Goal: Task Accomplishment & Management: Manage account settings

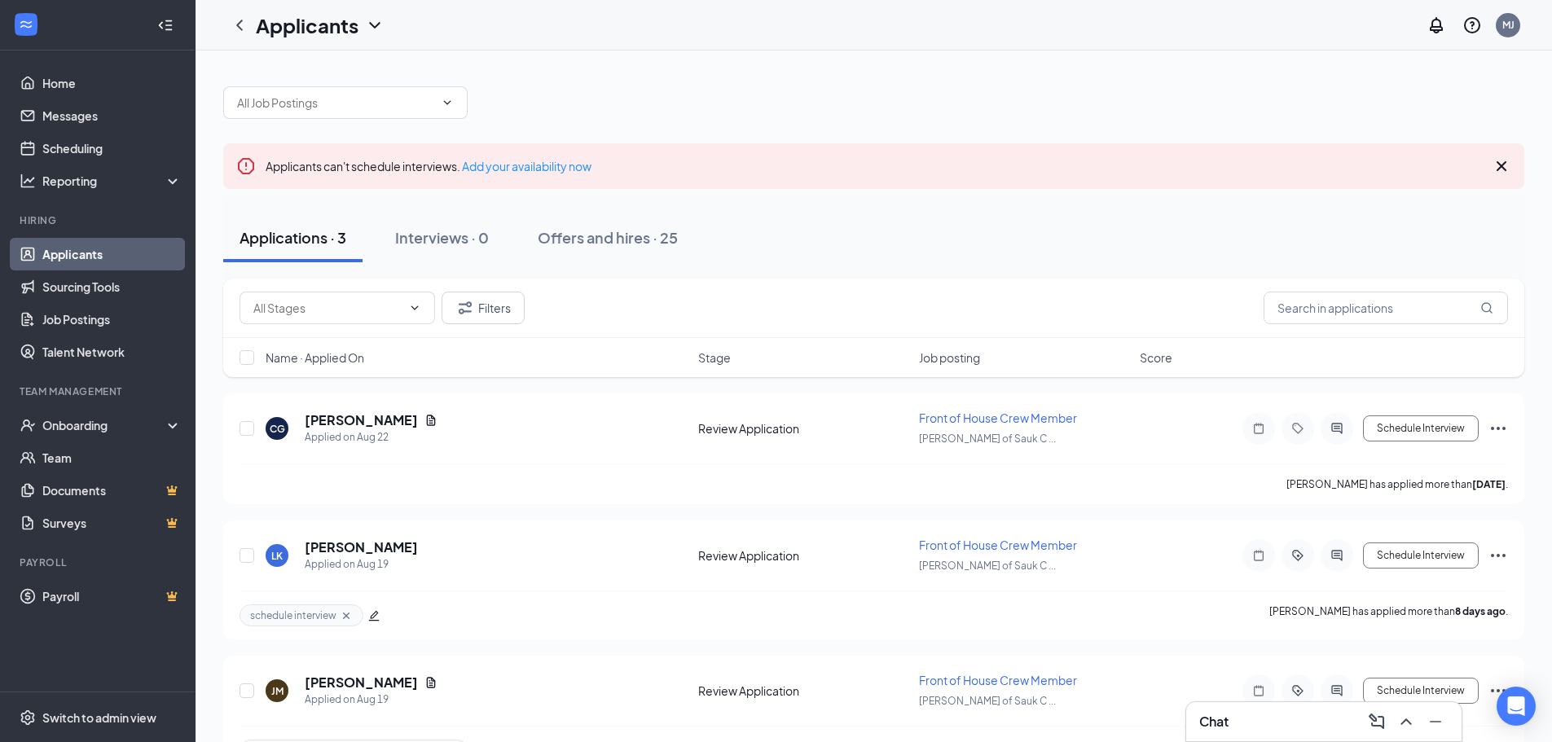
click at [62, 251] on link "Applicants" at bounding box center [111, 254] width 139 height 33
click at [135, 253] on link "Applicants" at bounding box center [111, 254] width 139 height 33
click at [135, 252] on link "Applicants" at bounding box center [111, 254] width 139 height 33
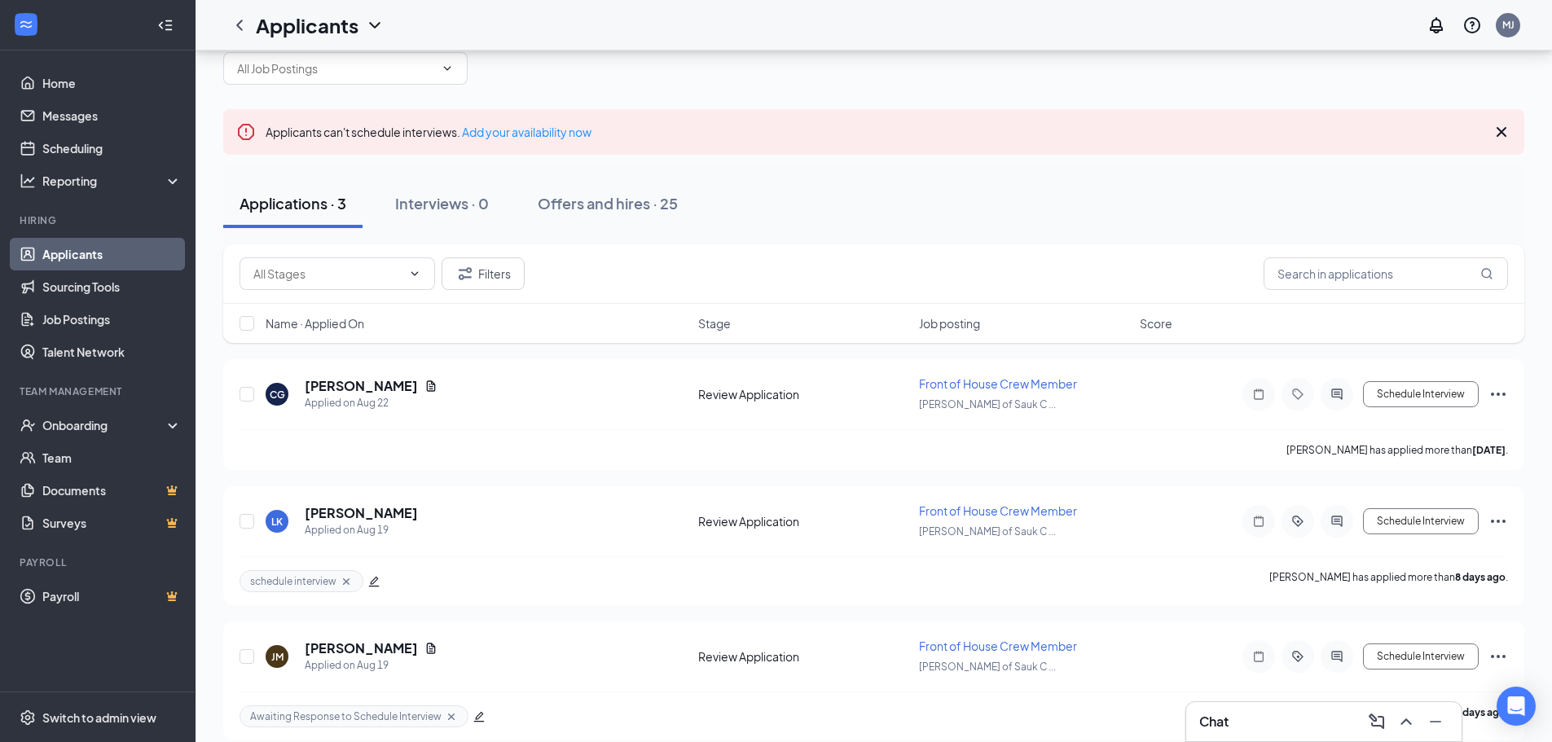
scroll to position [52, 0]
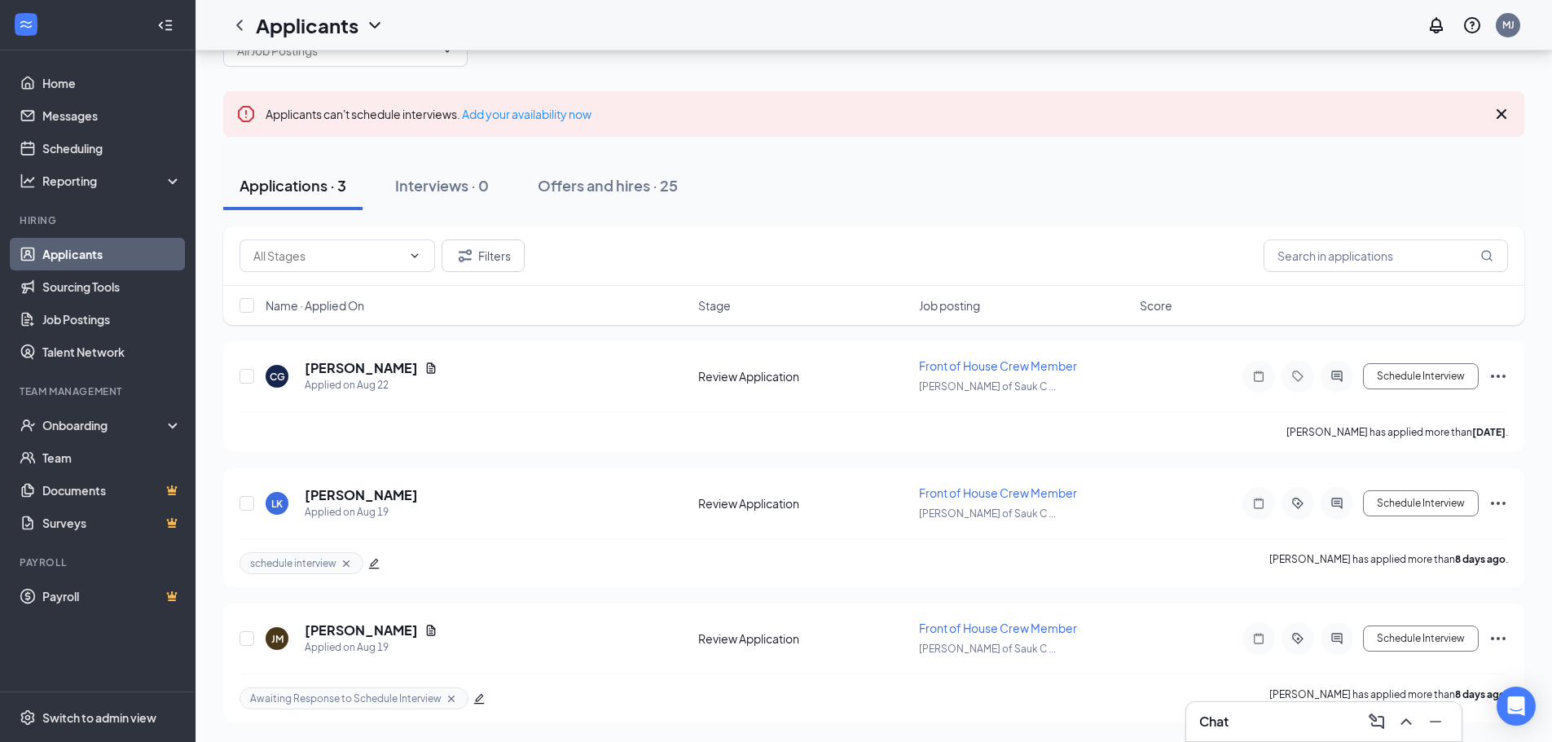
drag, startPoint x: 445, startPoint y: 193, endPoint x: 560, endPoint y: 177, distance: 116.0
click at [447, 193] on div "Interviews · 0" at bounding box center [442, 185] width 94 height 20
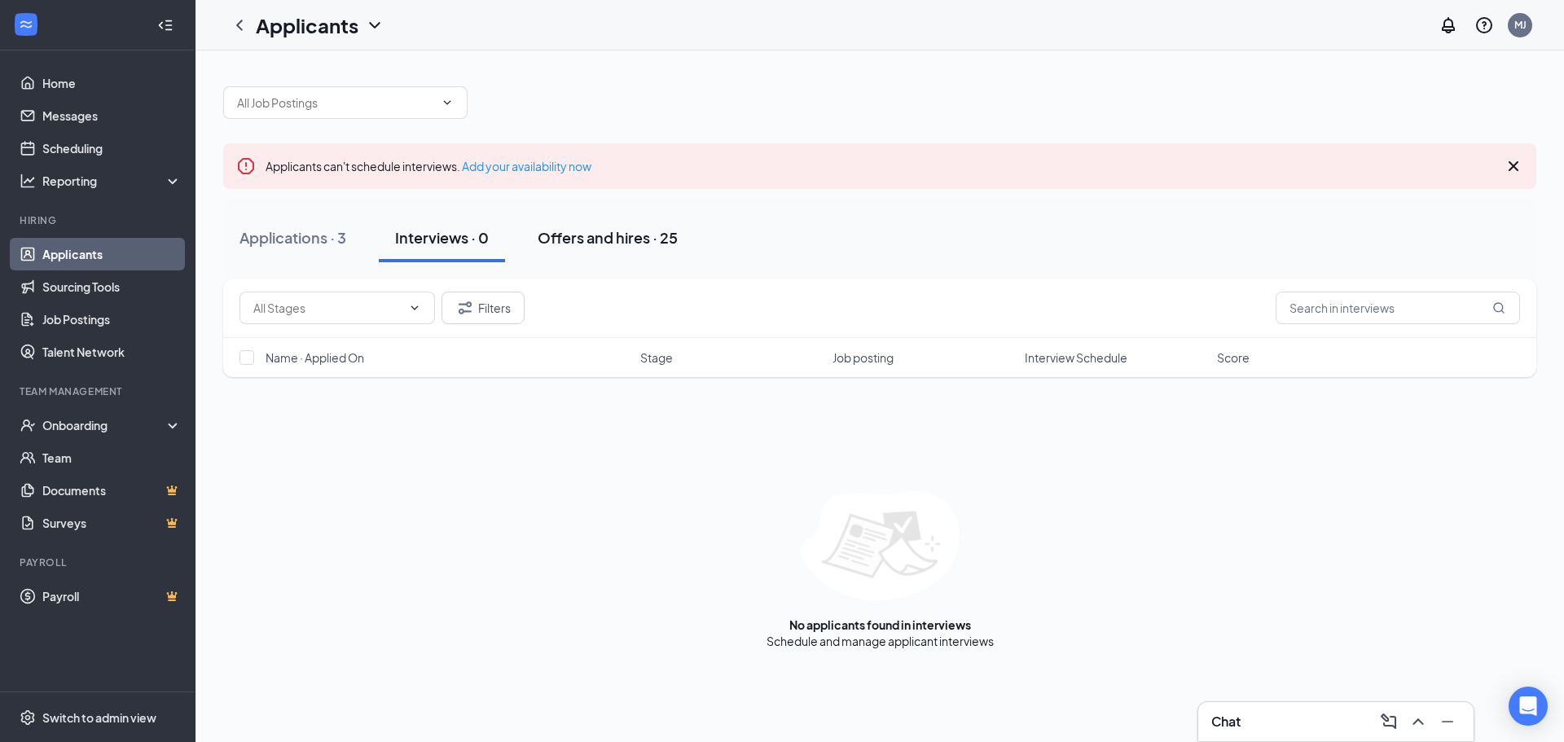
click at [623, 244] on div "Offers and hires · 25" at bounding box center [608, 237] width 140 height 20
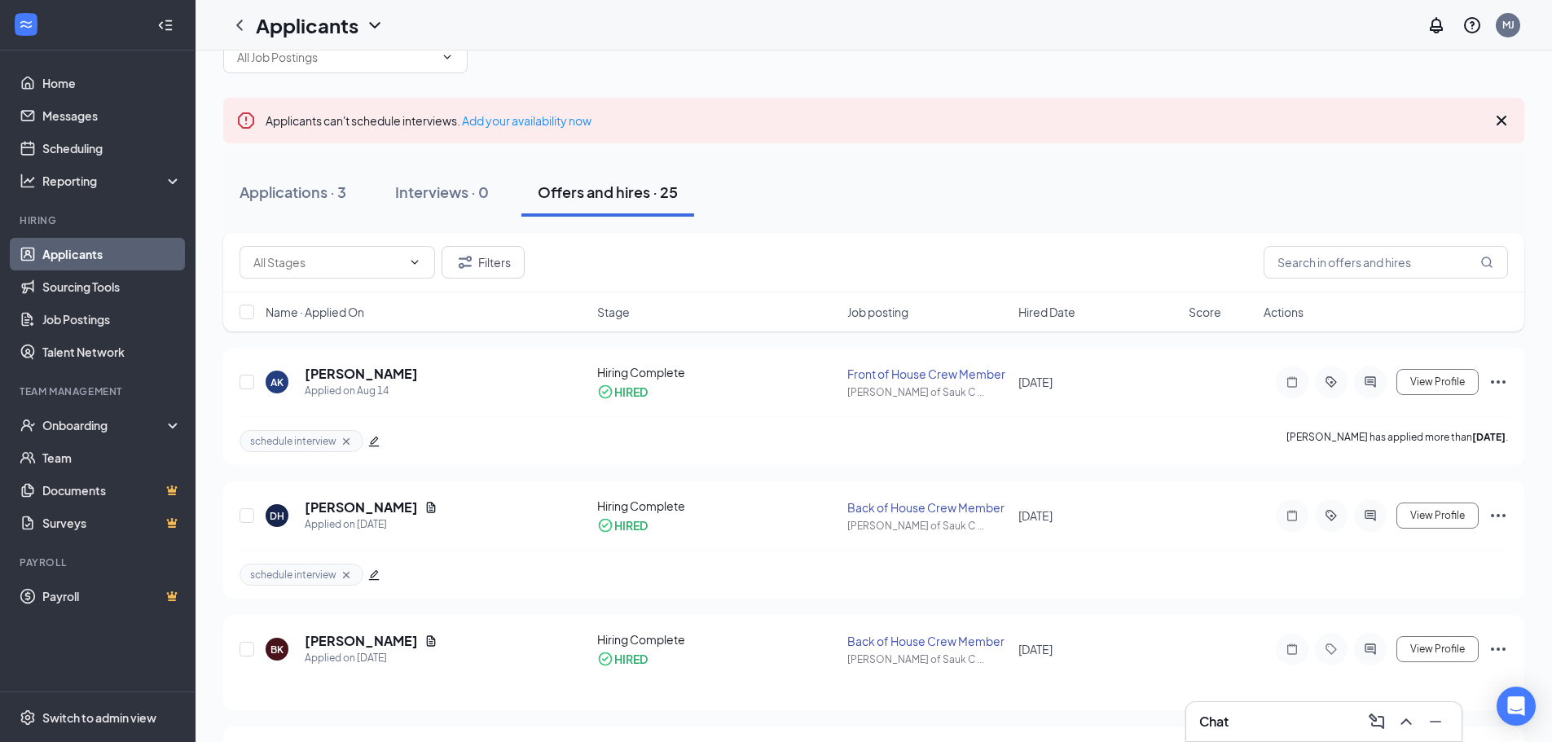
scroll to position [81, 0]
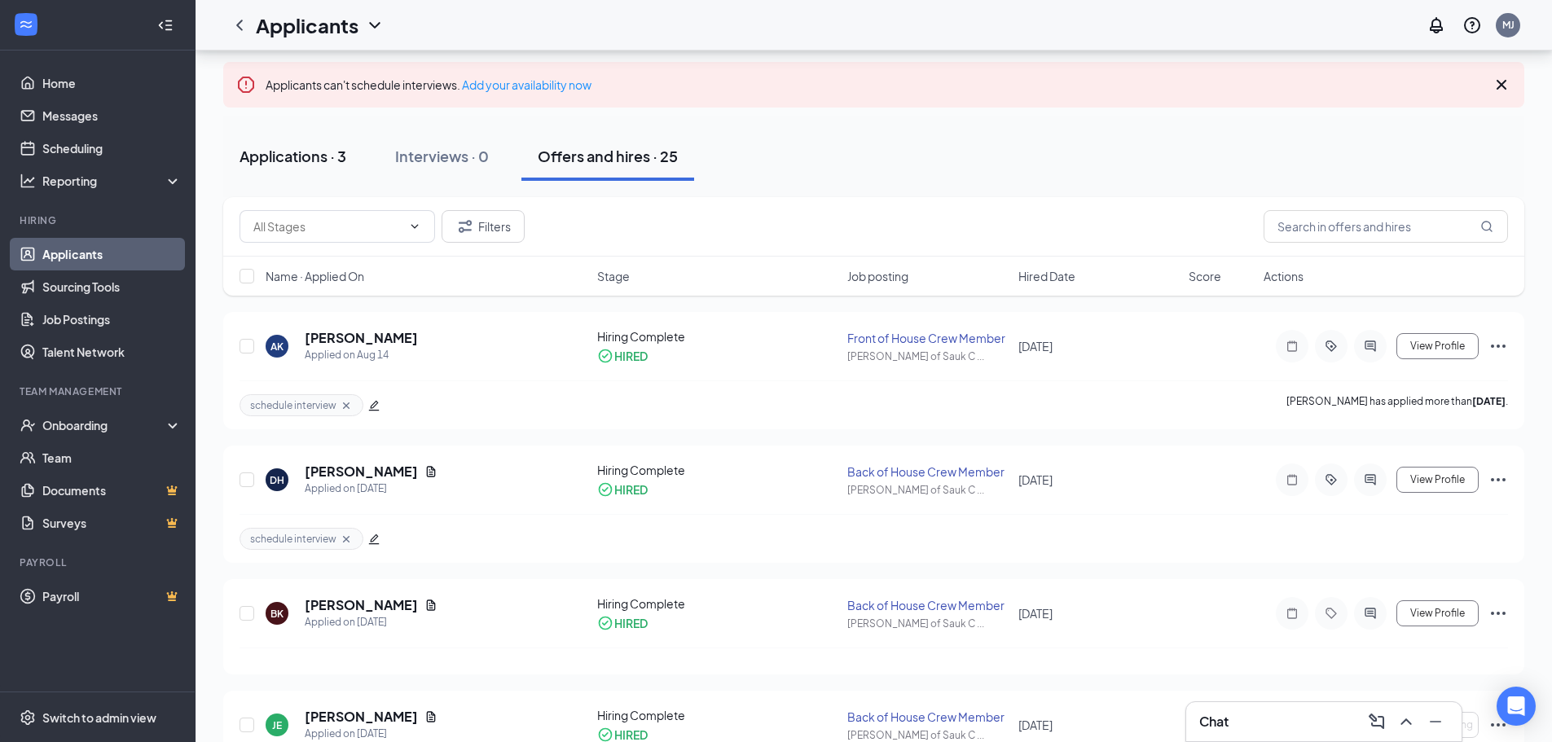
click at [299, 165] on div "Applications · 3" at bounding box center [293, 156] width 107 height 20
